Goal: Transaction & Acquisition: Subscribe to service/newsletter

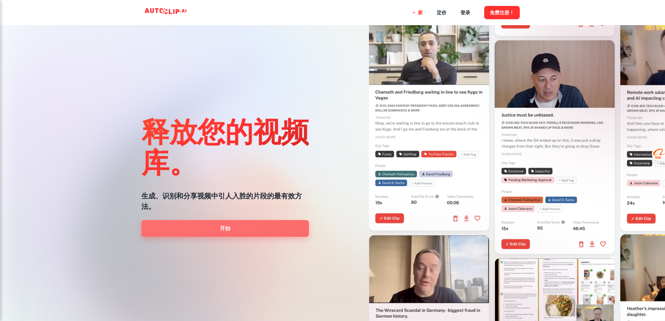
click at [234, 227] on link "开始" at bounding box center [225, 228] width 168 height 17
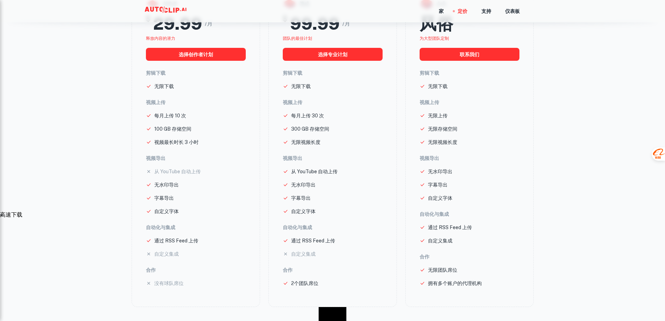
scroll to position [70, 0]
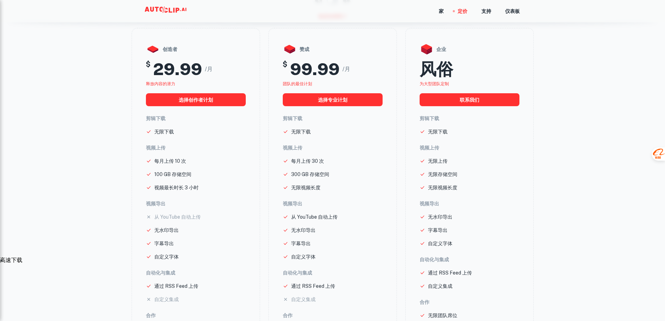
drag, startPoint x: 440, startPoint y: 10, endPoint x: 447, endPoint y: 13, distance: 7.8
click at [440, 10] on font "家" at bounding box center [441, 12] width 5 height 6
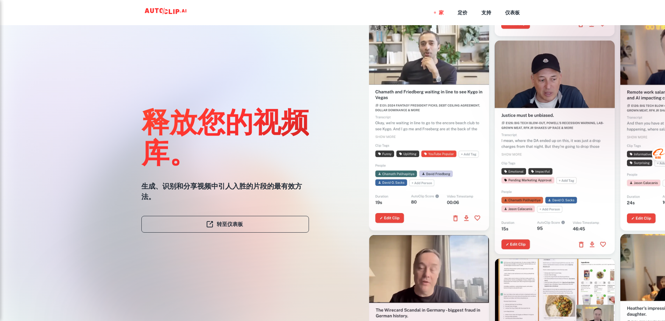
drag, startPoint x: 223, startPoint y: 222, endPoint x: 224, endPoint y: 210, distance: 11.5
click at [223, 222] on font "转至仪表板" at bounding box center [230, 224] width 26 height 6
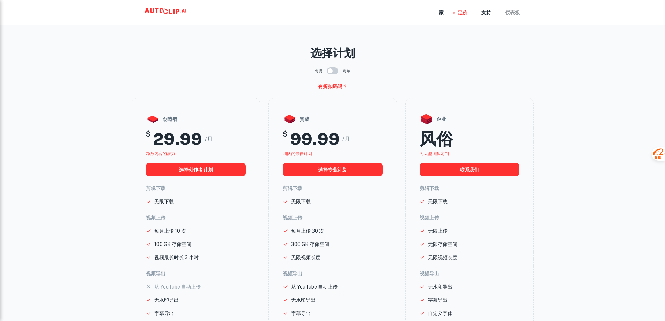
click at [511, 12] on font "仪表板" at bounding box center [512, 13] width 15 height 6
click at [442, 16] on font "家" at bounding box center [441, 12] width 5 height 8
